Goal: Transaction & Acquisition: Purchase product/service

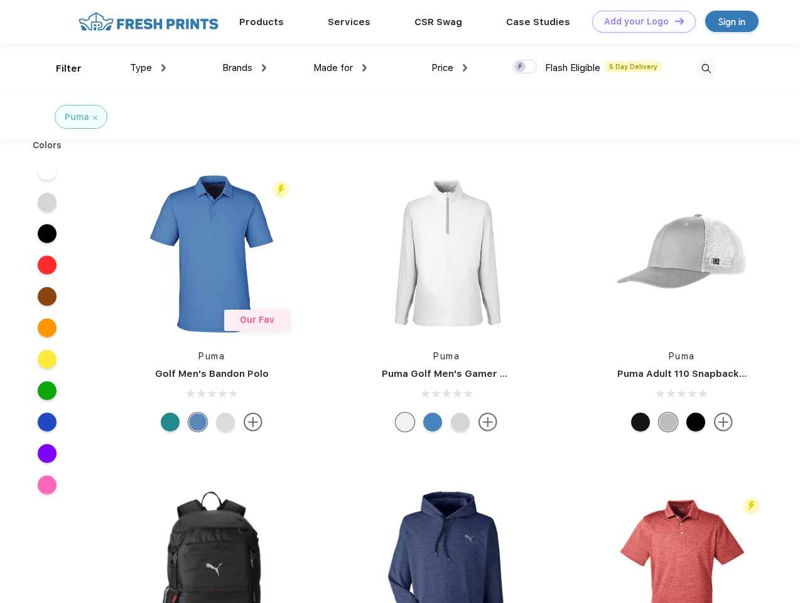
scroll to position [1, 0]
click at [639, 21] on link "Add your Logo Design Tool" at bounding box center [644, 22] width 104 height 22
click at [0, 0] on div "Design Tool" at bounding box center [0, 0] width 0 height 0
click at [673, 21] on link "Add your Logo Design Tool" at bounding box center [644, 22] width 104 height 22
click at [60, 68] on div "Filter" at bounding box center [69, 69] width 26 height 14
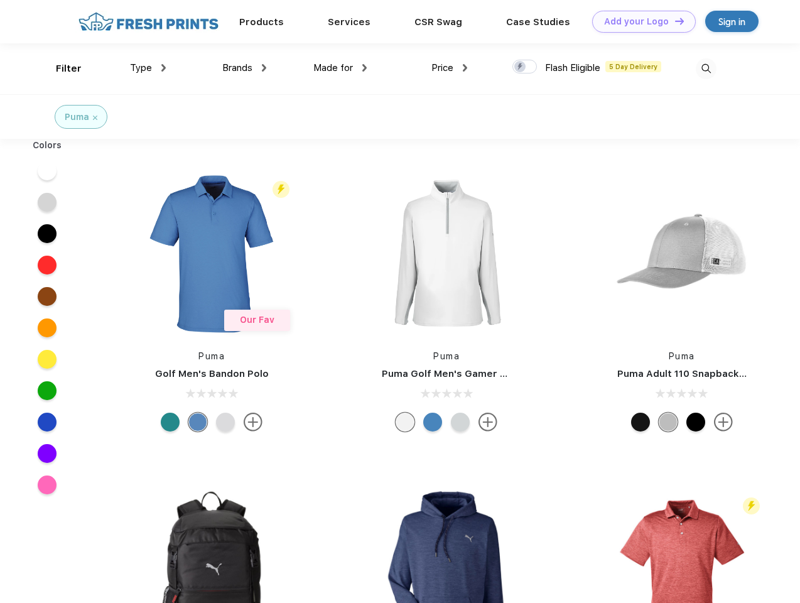
click at [148, 68] on span "Type" at bounding box center [141, 67] width 22 height 11
click at [244, 68] on span "Brands" at bounding box center [237, 67] width 30 height 11
click at [340, 68] on span "Made for" at bounding box center [333, 67] width 40 height 11
click at [449, 68] on span "Price" at bounding box center [442, 67] width 22 height 11
click at [525, 67] on div at bounding box center [524, 67] width 24 height 14
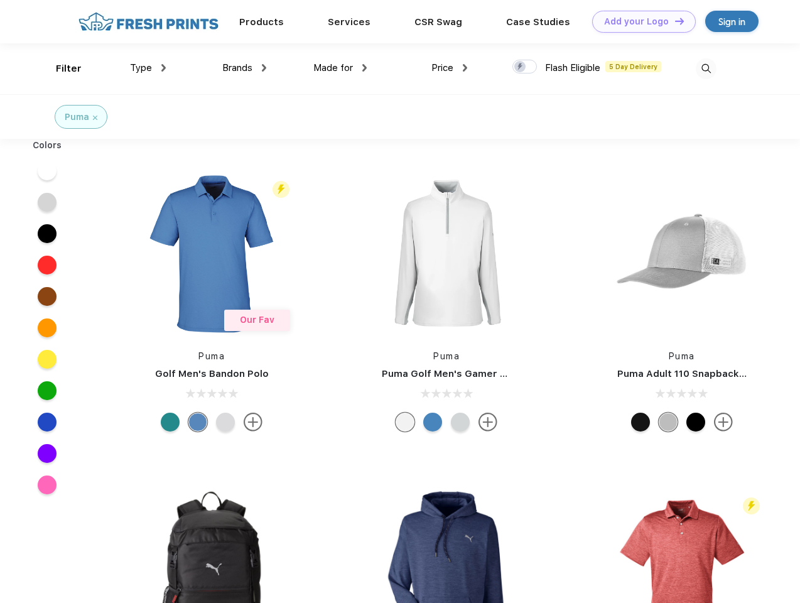
click at [520, 67] on input "checkbox" at bounding box center [516, 63] width 8 height 8
click at [705, 68] on img at bounding box center [705, 68] width 21 height 21
